Goal: Transaction & Acquisition: Download file/media

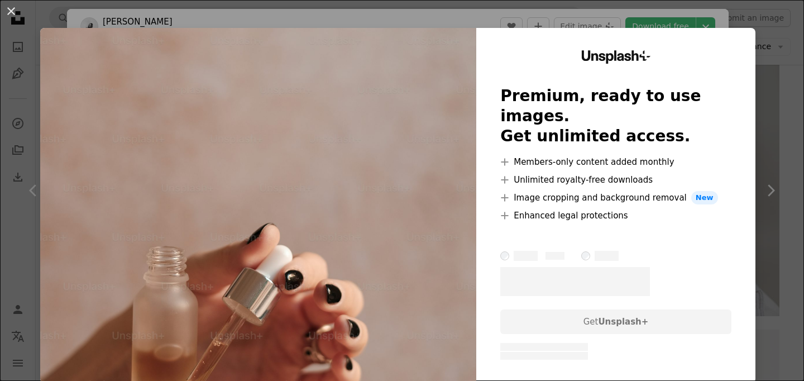
scroll to position [1182, 0]
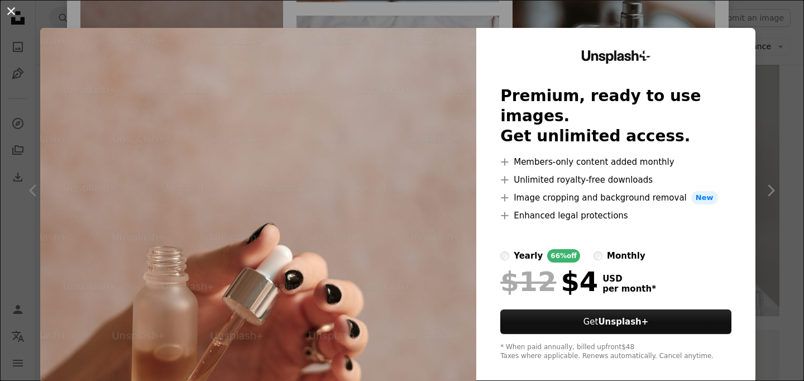
click at [14, 10] on button "An X shape" at bounding box center [10, 10] width 13 height 13
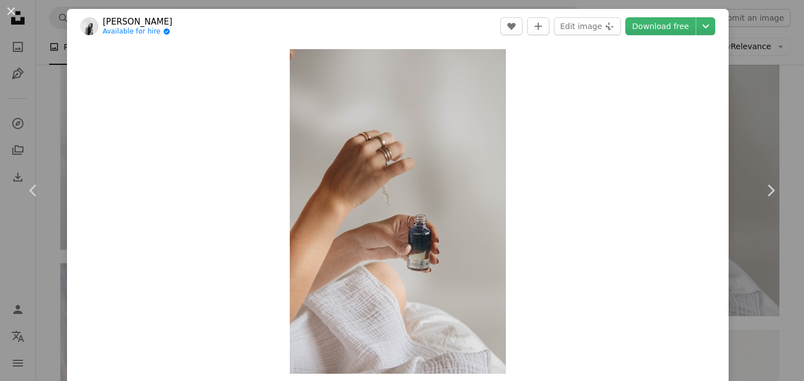
click at [773, 96] on div "An X shape Chevron left Chevron right [PERSON_NAME] Available for hire A checkm…" at bounding box center [402, 190] width 804 height 381
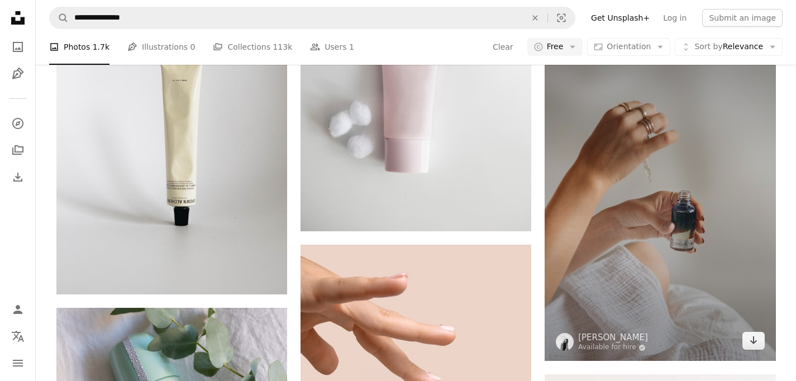
scroll to position [2490, 0]
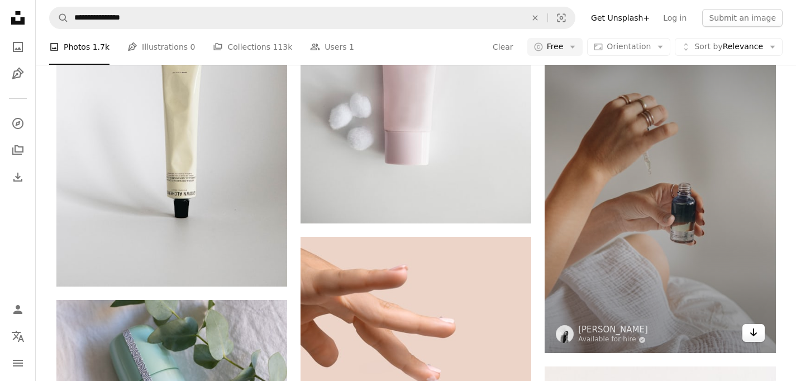
click at [751, 330] on icon "Arrow pointing down" at bounding box center [753, 332] width 9 height 13
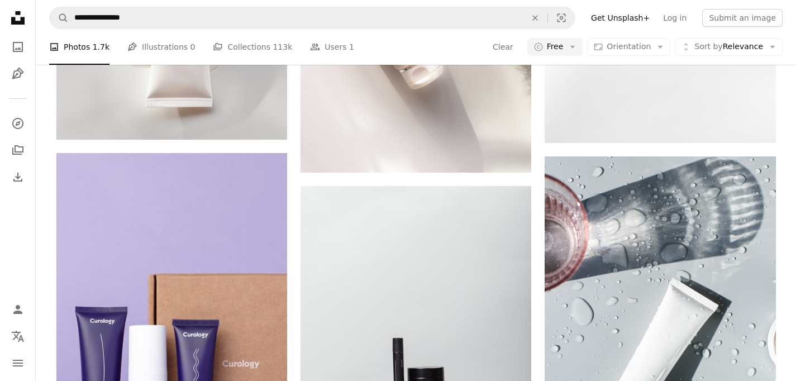
scroll to position [1295, 0]
